Goal: Task Accomplishment & Management: Manage account settings

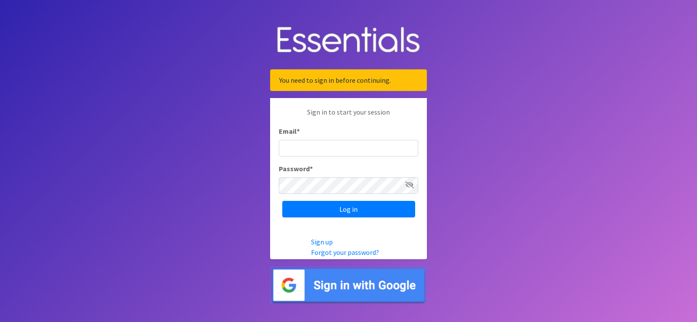
click at [347, 148] on input "Email *" at bounding box center [348, 148] width 139 height 17
type input "[EMAIL_ADDRESS][DOMAIN_NAME]"
click at [282, 201] on input "Log in" at bounding box center [348, 209] width 133 height 17
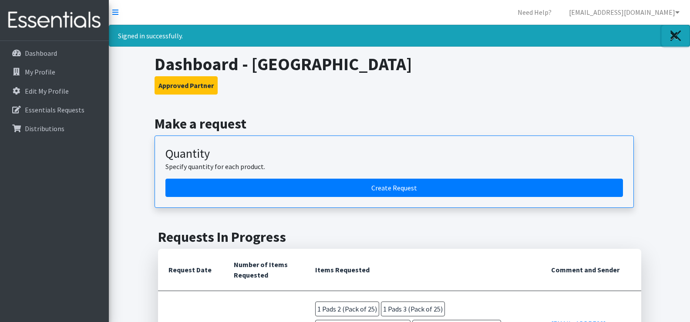
click at [676, 36] on icon "Close" at bounding box center [674, 35] width 7 height 10
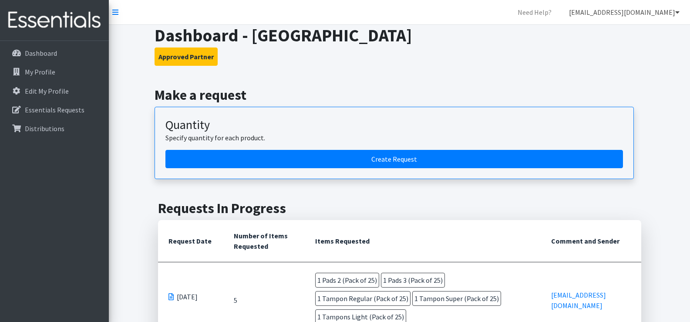
click at [655, 14] on link "[EMAIL_ADDRESS][DOMAIN_NAME]" at bounding box center [624, 11] width 125 height 17
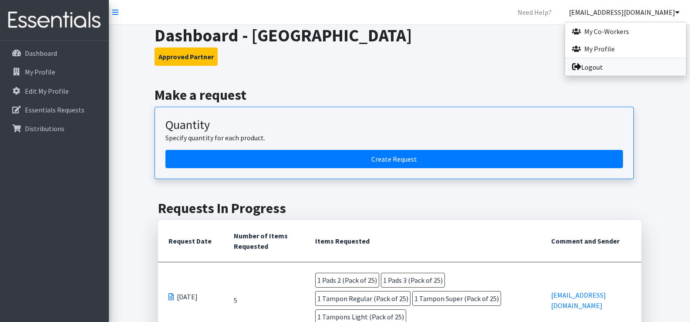
click at [605, 69] on link "Logout" at bounding box center [625, 66] width 121 height 17
